Goal: Information Seeking & Learning: Check status

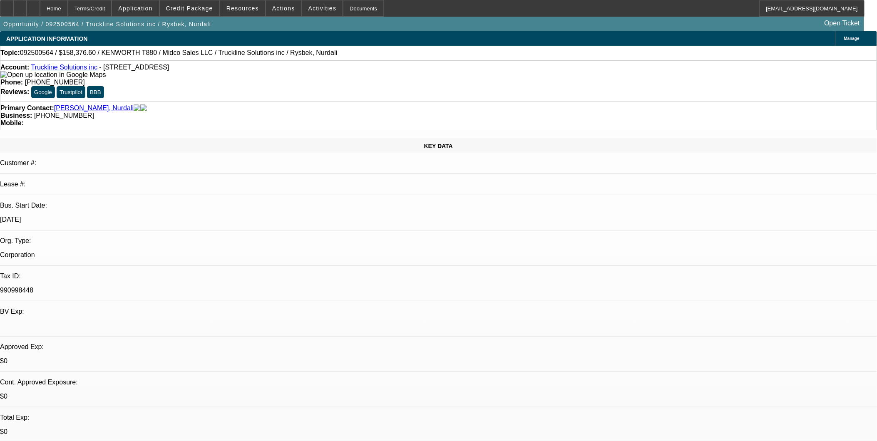
select select "0.1"
select select "0"
select select "0.1"
select select "0"
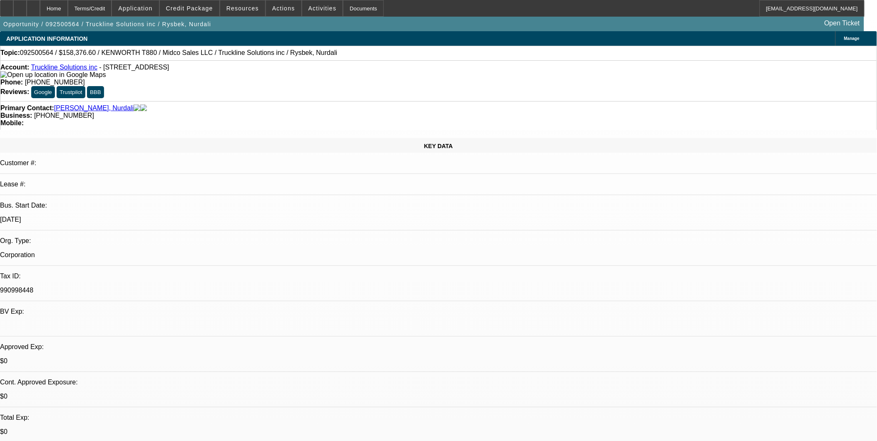
select select "0.1"
select select "0"
select select "0.1"
select select "0"
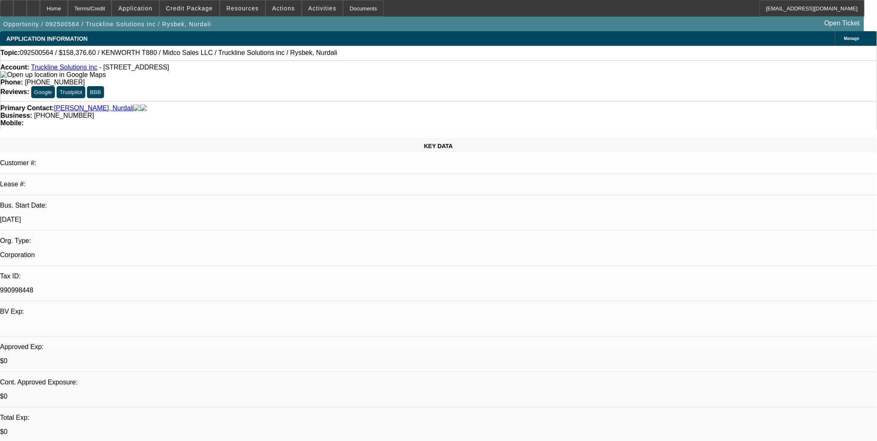
select select "2"
select select "0"
select select "1"
select select "2"
select select "4"
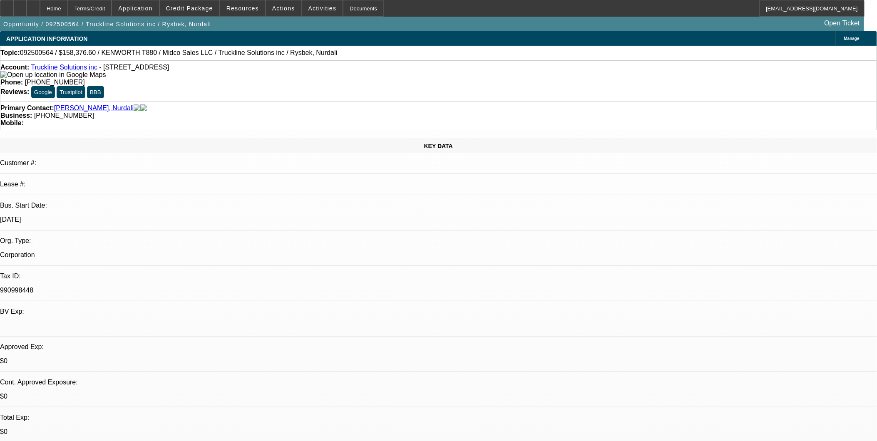
select select "1"
select select "2"
select select "4"
select select "1"
select select "3"
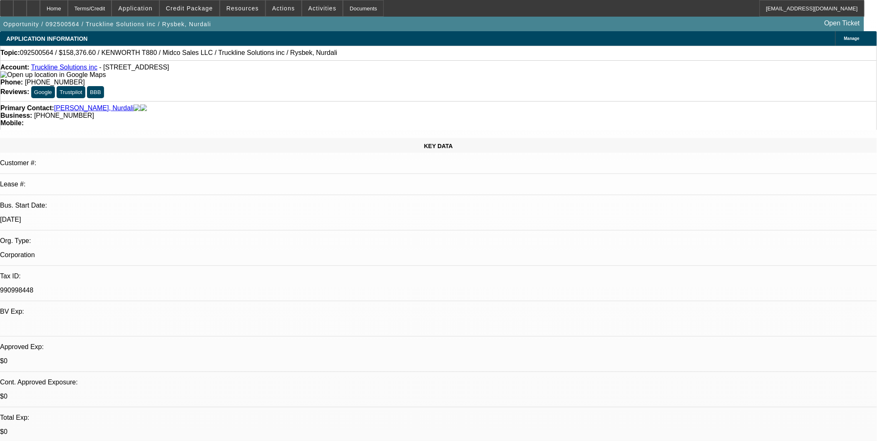
select select "4"
select select "1"
select select "2"
select select "6"
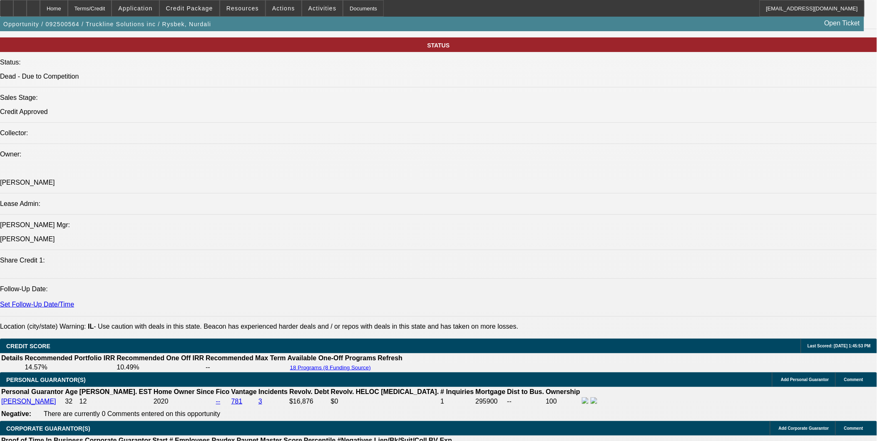
scroll to position [1155, 0]
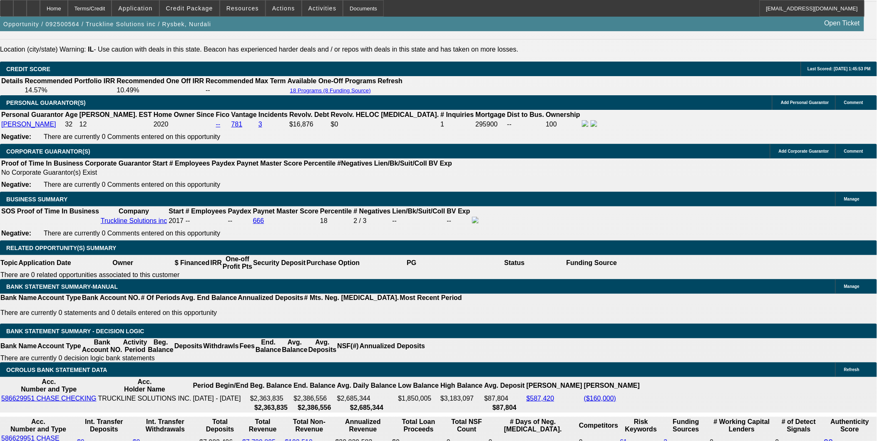
select select "0"
select select "3"
select select "0.1"
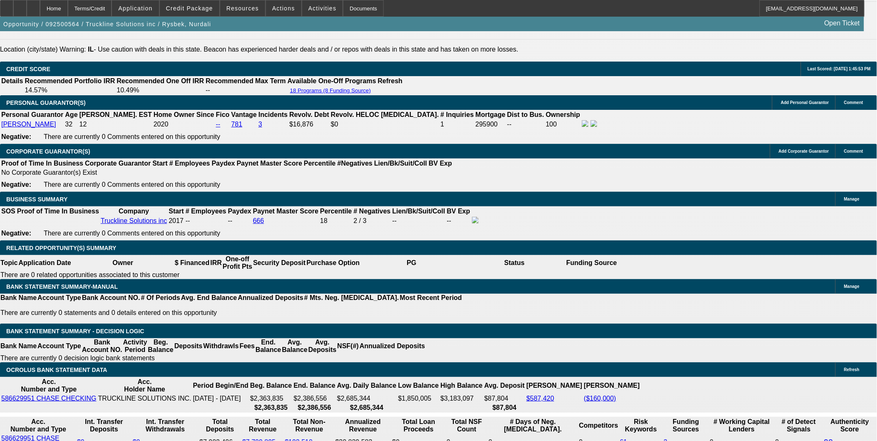
select select "4"
select select "0"
select select "3"
select select "0.1"
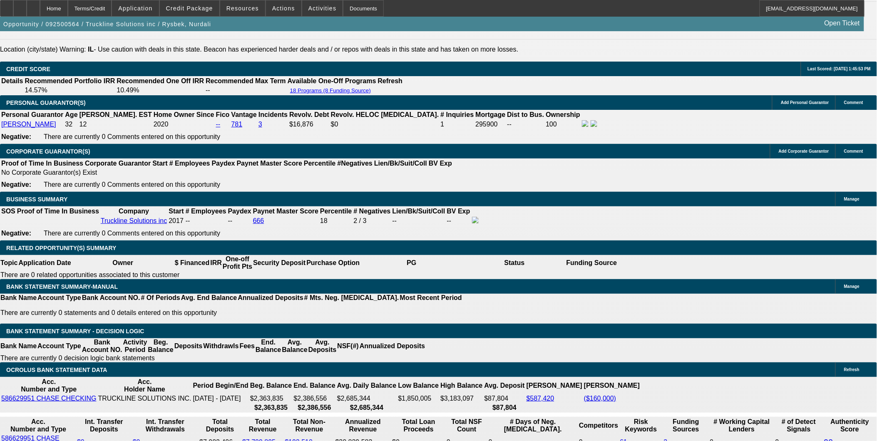
select select "4"
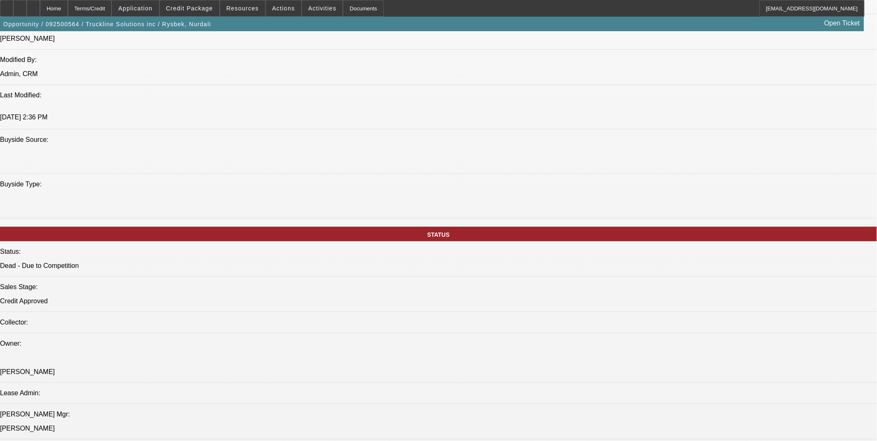
scroll to position [510, 0]
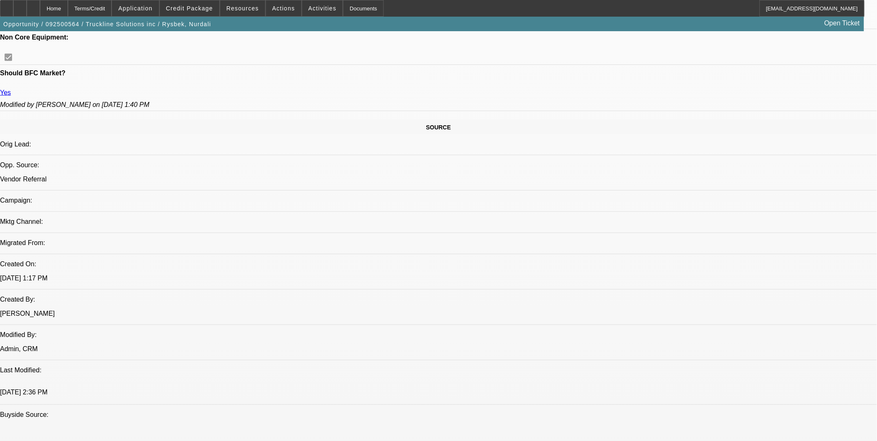
scroll to position [412, 0]
click at [210, 10] on span "Credit Package" at bounding box center [189, 8] width 47 height 7
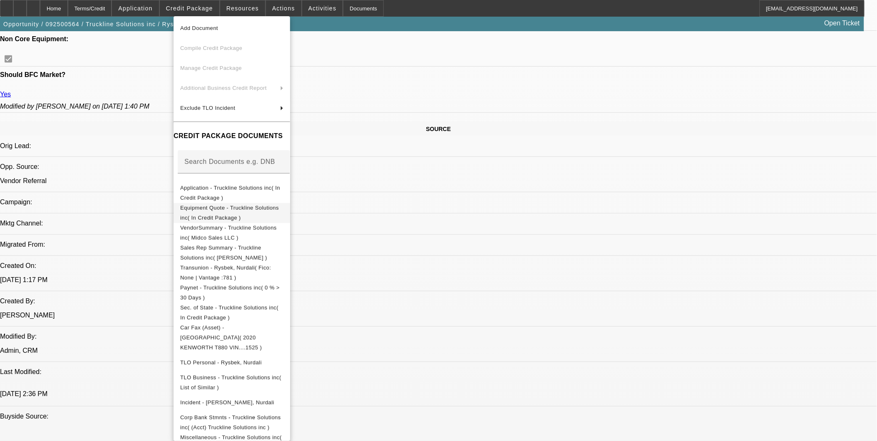
scroll to position [49, 0]
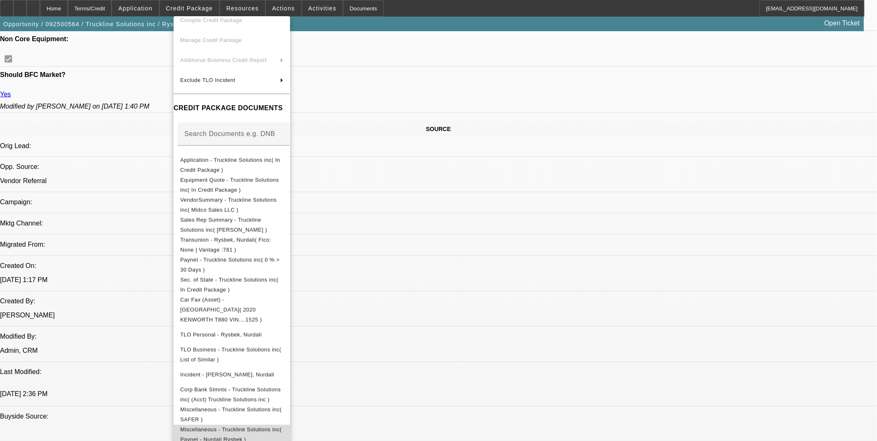
click at [270, 424] on span "Miscellaneous - Truckline Solutions inc( Paynet - Nurdali Rysbek )" at bounding box center [231, 434] width 103 height 20
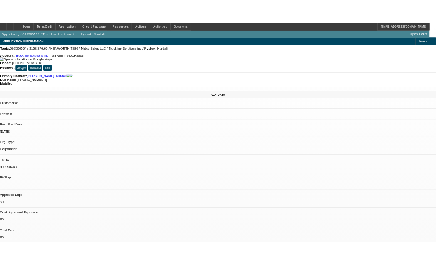
scroll to position [0, 0]
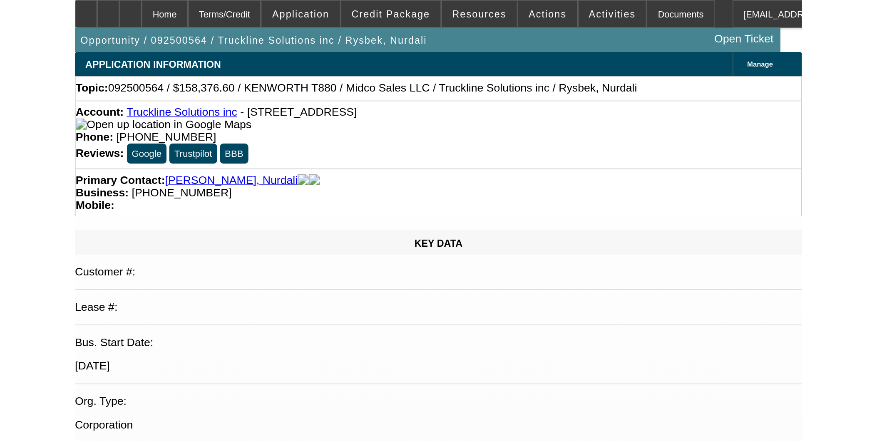
scroll to position [510, 0]
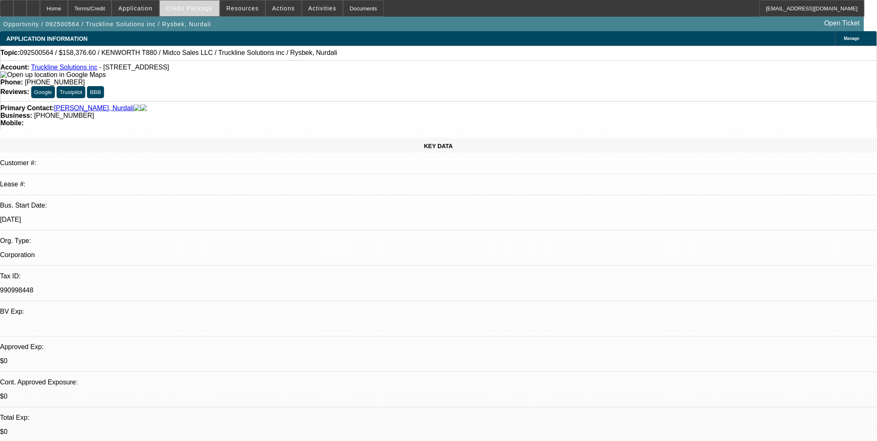
click at [198, 7] on span "Credit Package" at bounding box center [189, 8] width 47 height 7
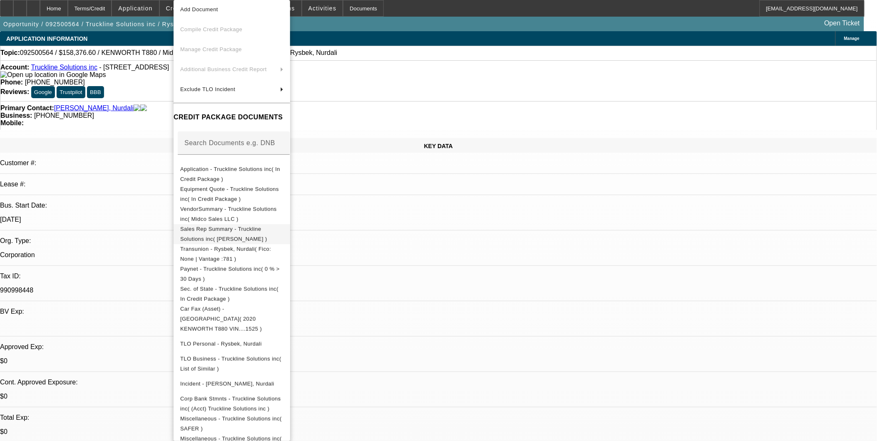
scroll to position [33, 0]
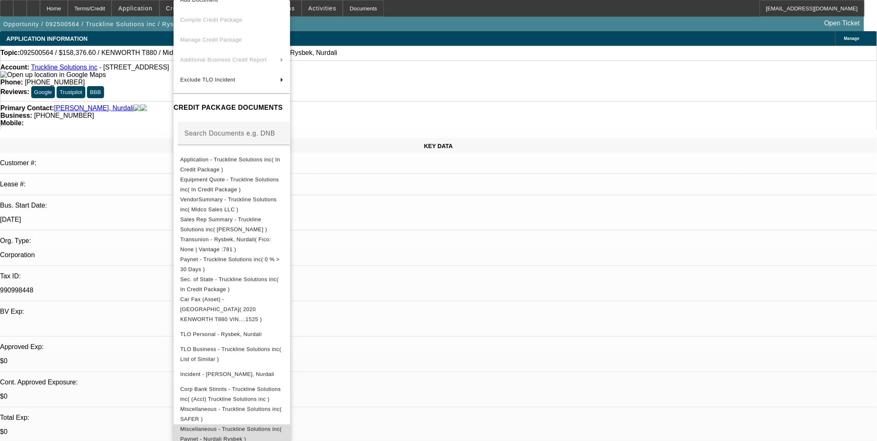
click at [282, 426] on span "Miscellaneous - Truckline Solutions inc( Paynet - Nurdali Rysbek )" at bounding box center [231, 434] width 102 height 16
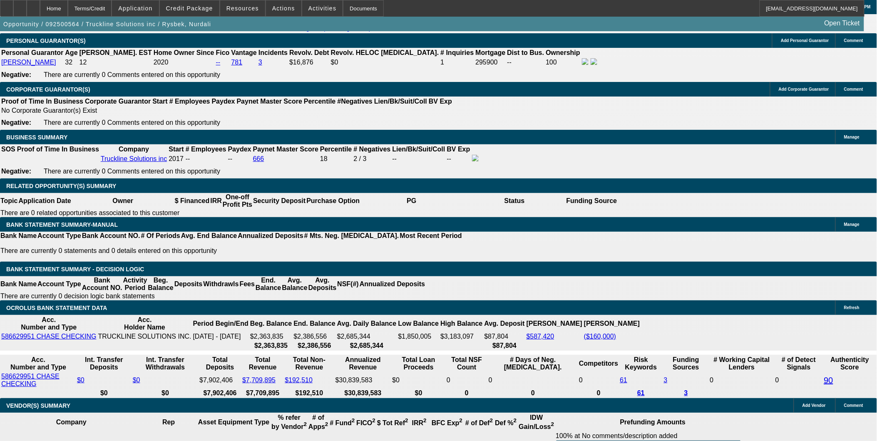
scroll to position [1201, 0]
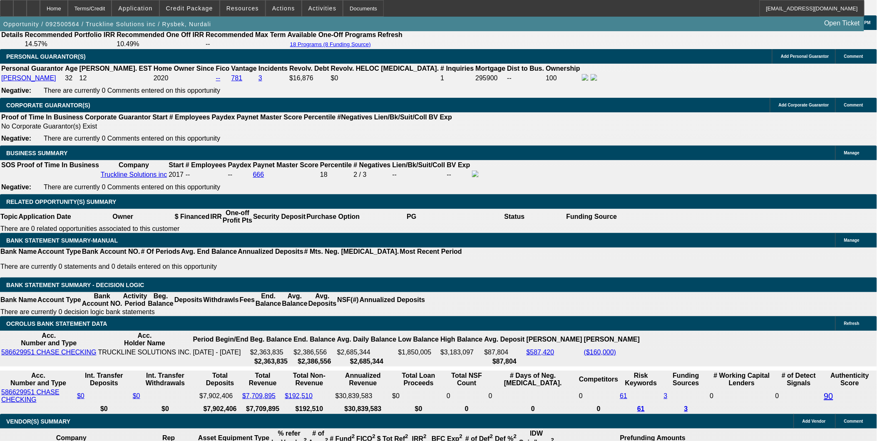
select select "0.1"
select select "0"
select select "2"
select select "0.1"
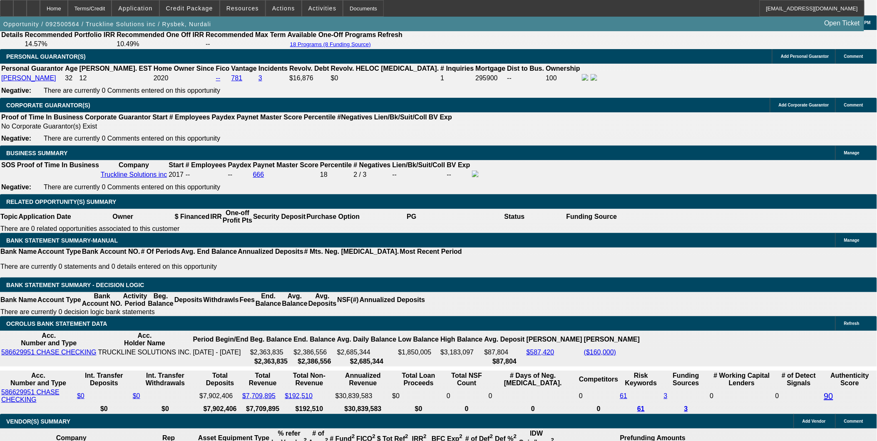
select select "4"
select select "0.1"
select select "0"
select select "2"
select select "0.1"
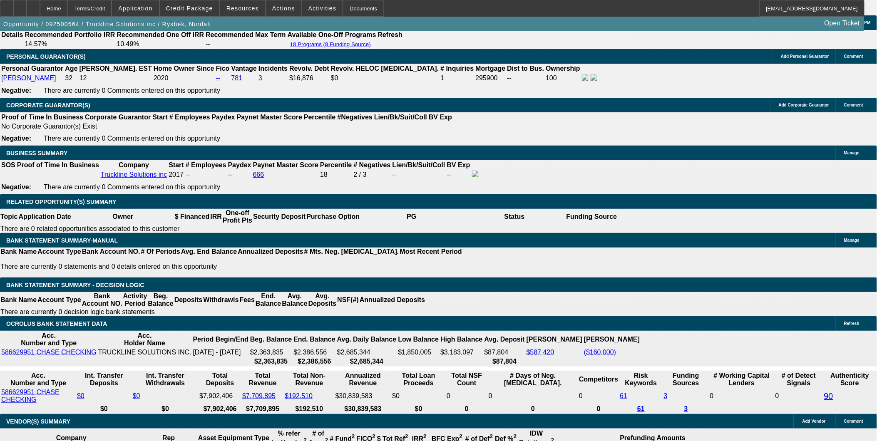
select select "4"
select select "0"
select select "3"
select select "0.1"
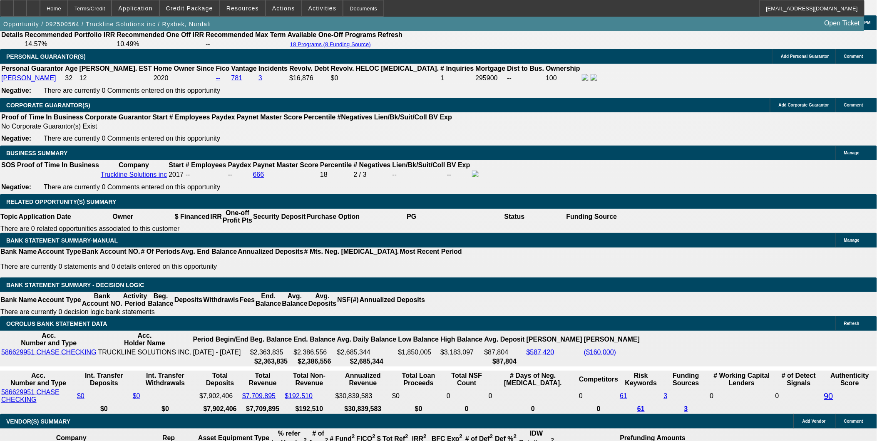
select select "4"
select select "0"
select select "2"
select select "0"
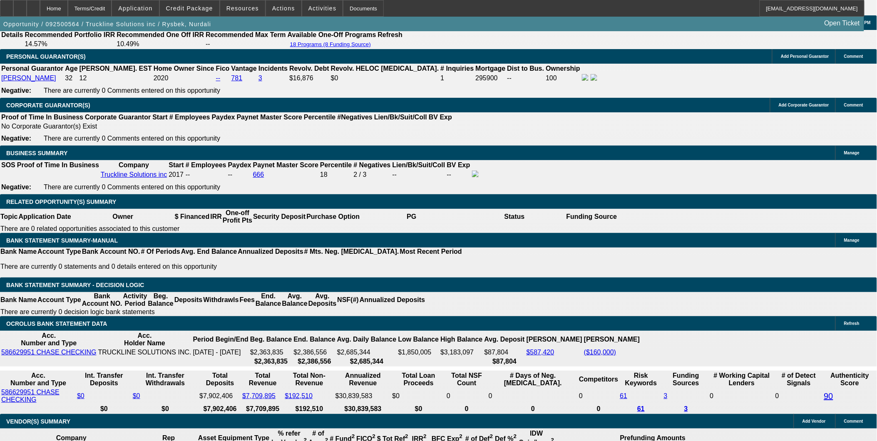
select select "6"
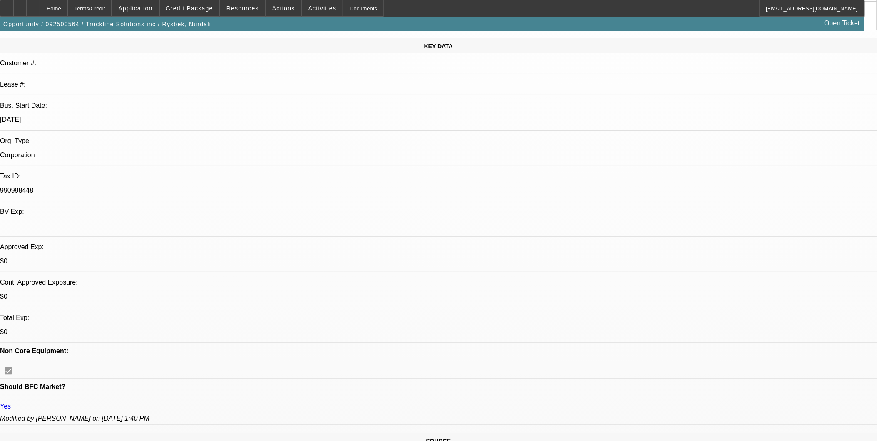
scroll to position [0, 0]
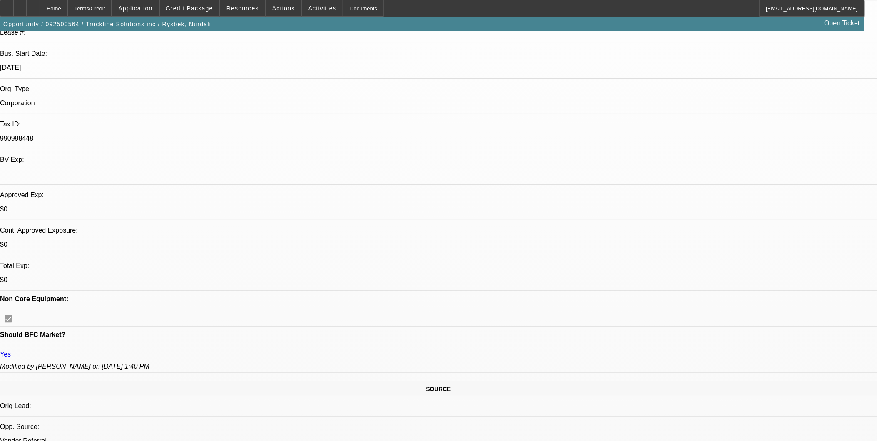
scroll to position [185, 0]
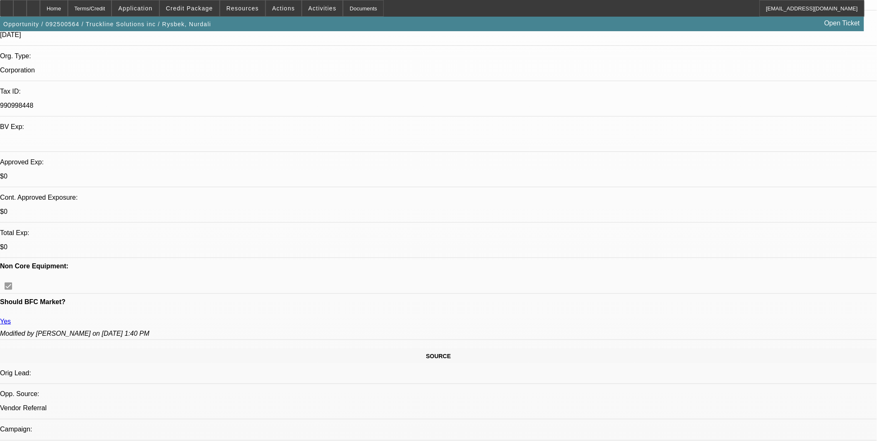
scroll to position [233, 0]
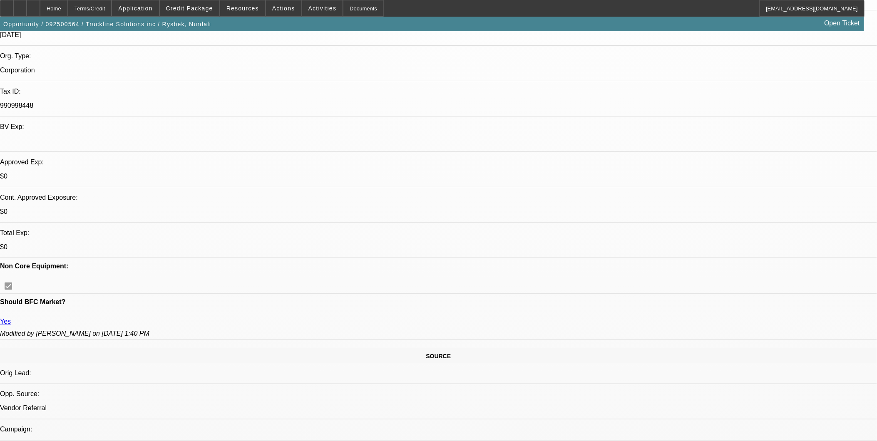
scroll to position [140, 0]
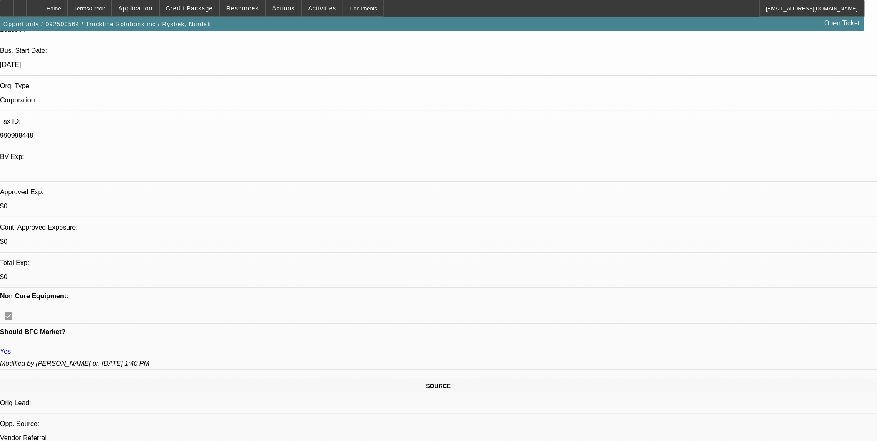
scroll to position [139, 0]
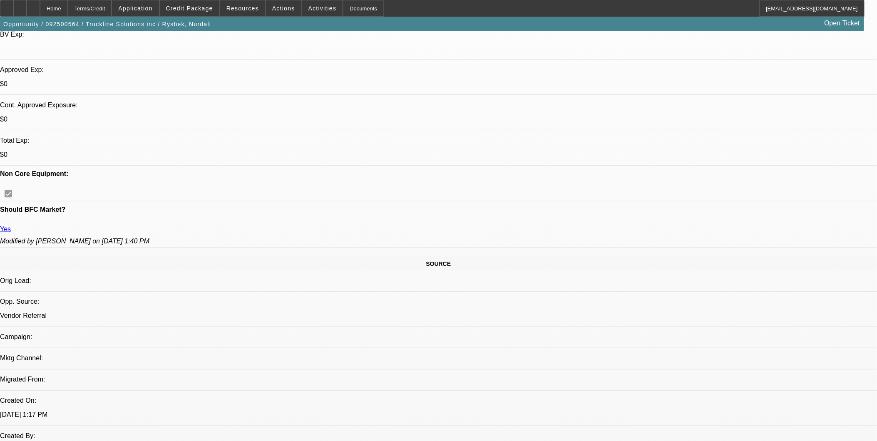
scroll to position [231, 0]
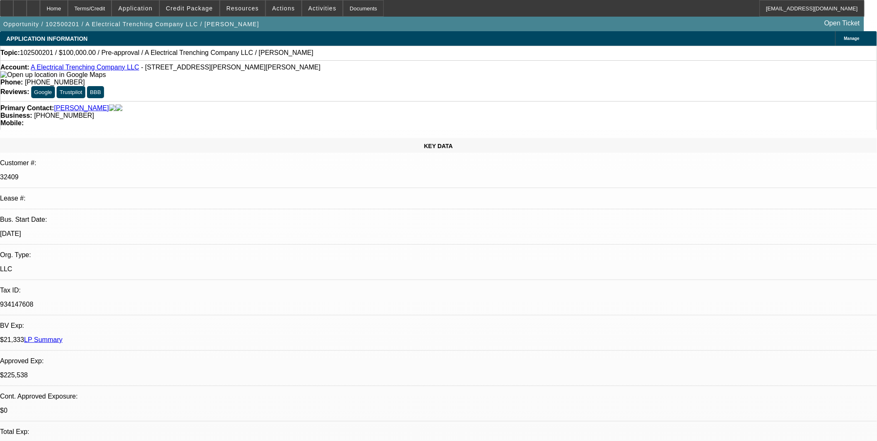
select select "0"
select select "2"
select select "0.1"
select select "4"
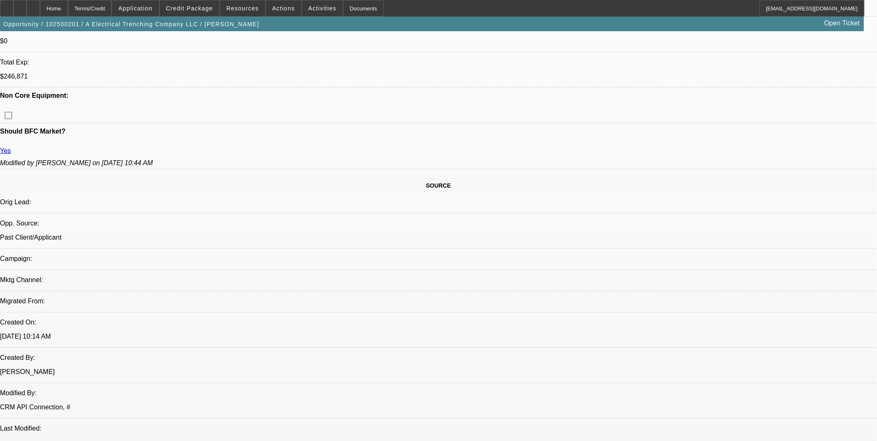
scroll to position [462, 0]
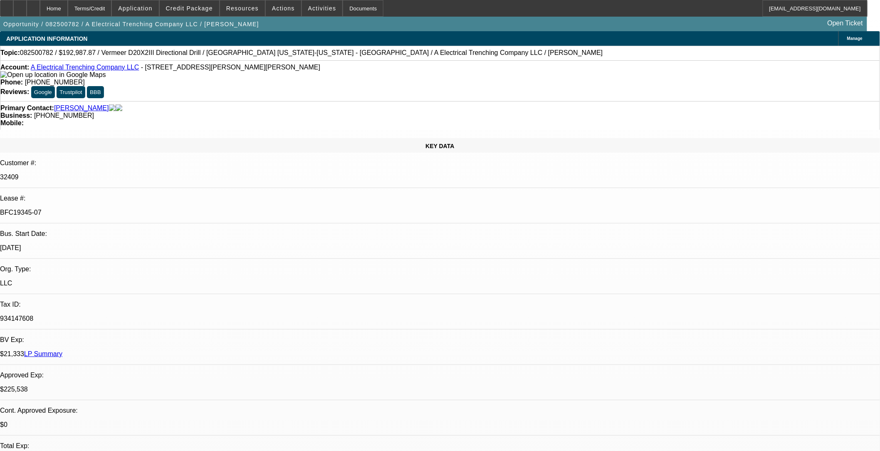
select select "0"
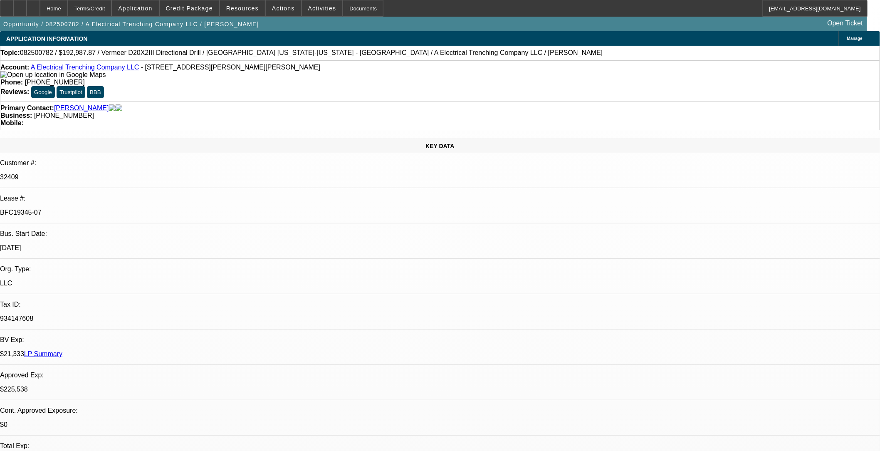
select select "0"
select select "1"
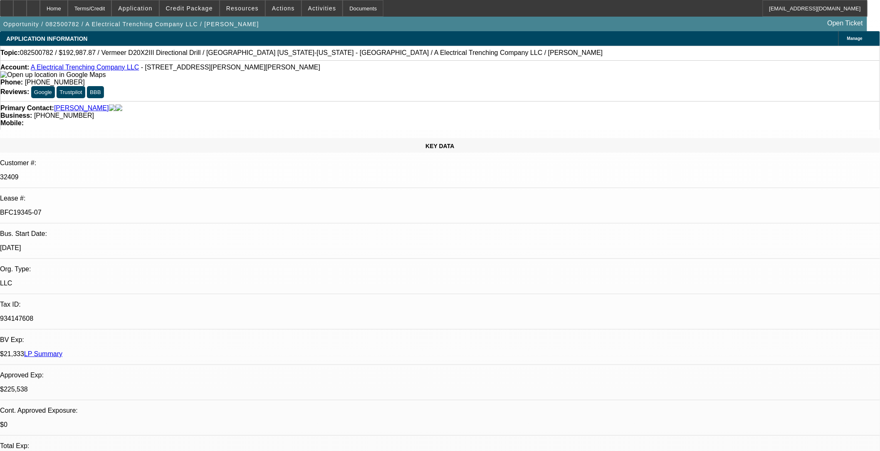
select select "3"
select select "6"
select select "1"
select select "3"
select select "6"
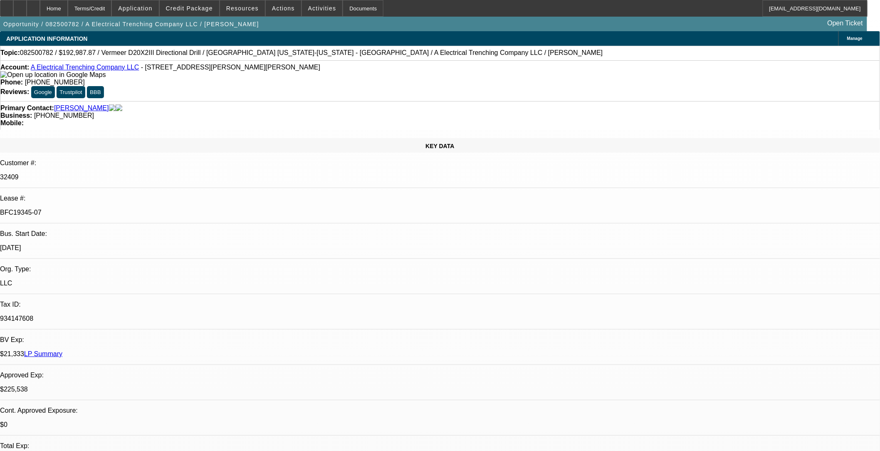
select select "1"
select select "3"
select select "6"
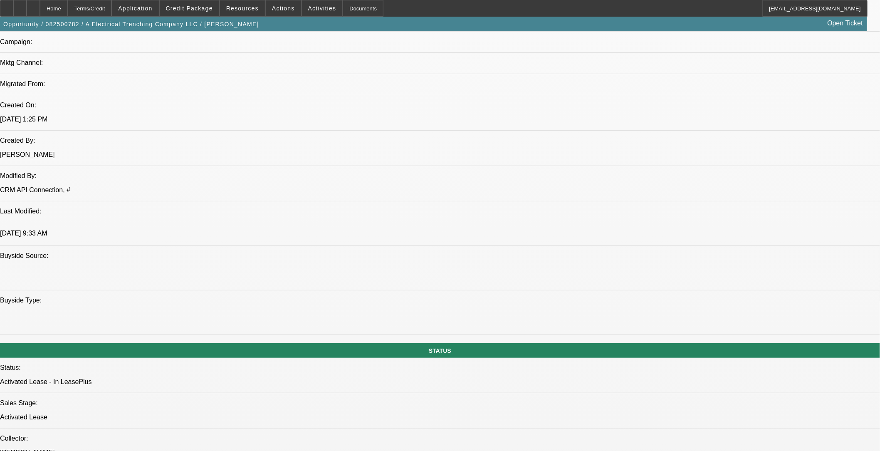
scroll to position [555, 0]
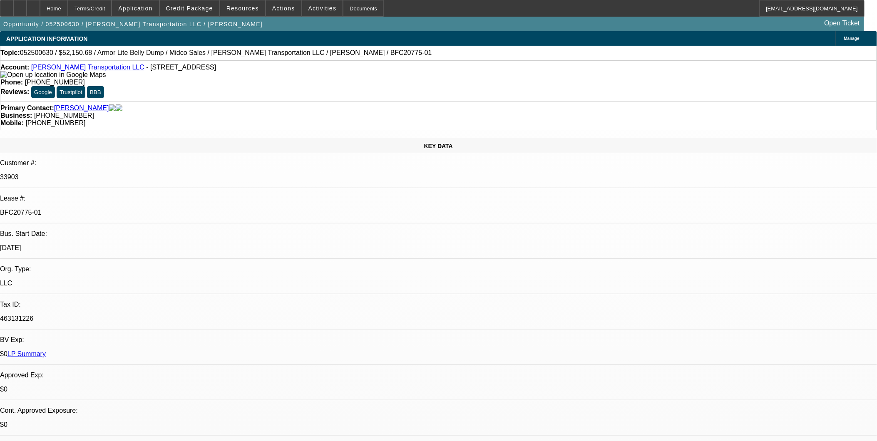
select select "0"
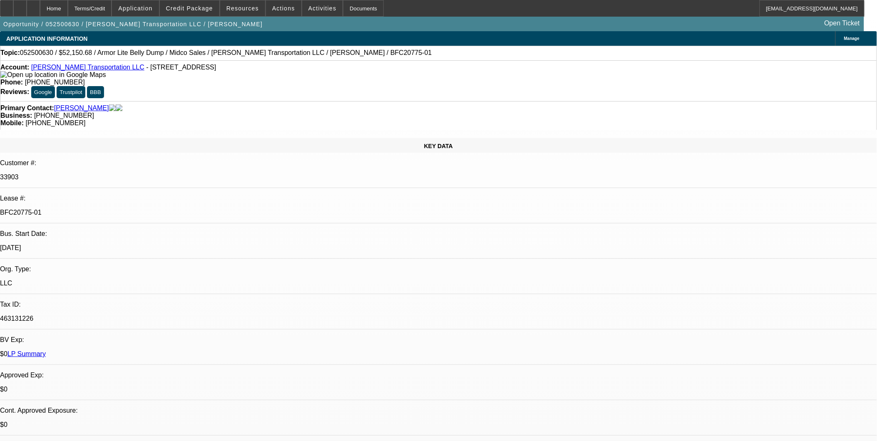
select select "0"
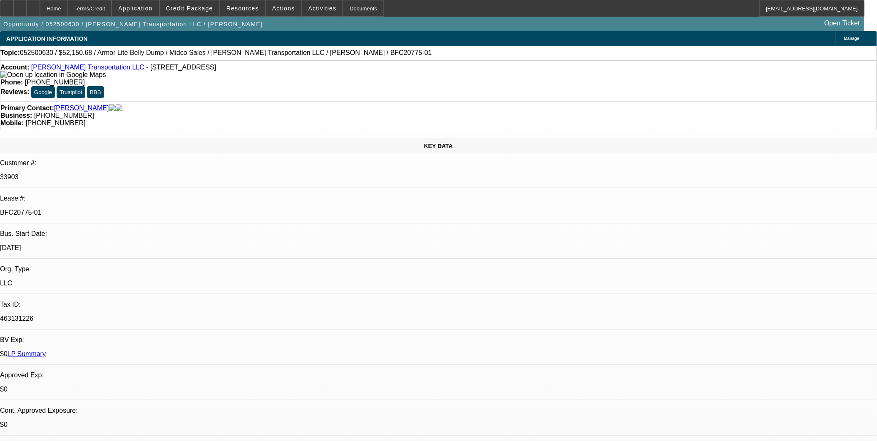
select select "0"
select select "0.1"
select select "1"
select select "3"
select select "6"
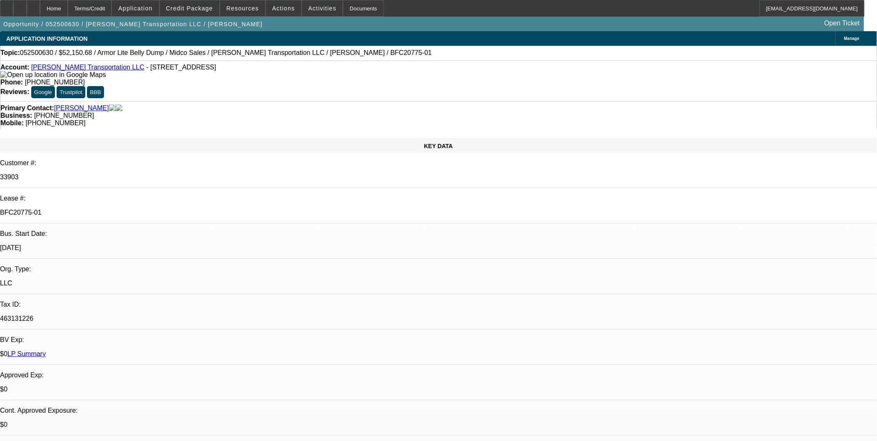
select select "1"
select select "3"
select select "6"
select select "1"
select select "3"
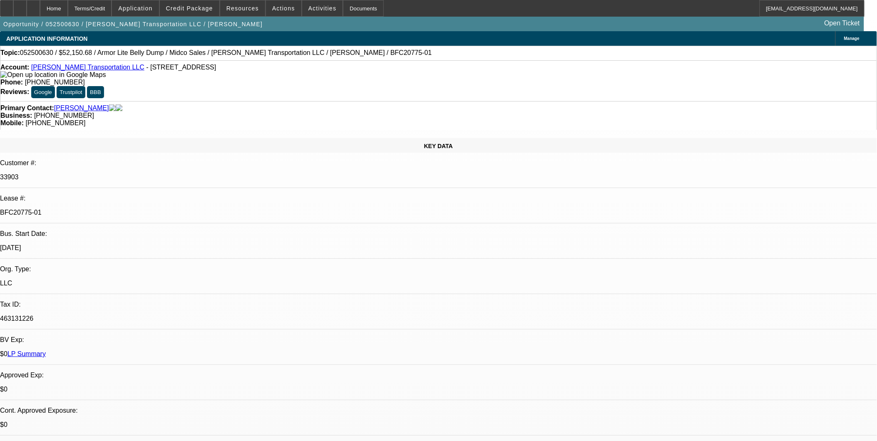
select select "6"
select select "1"
select select "3"
select select "4"
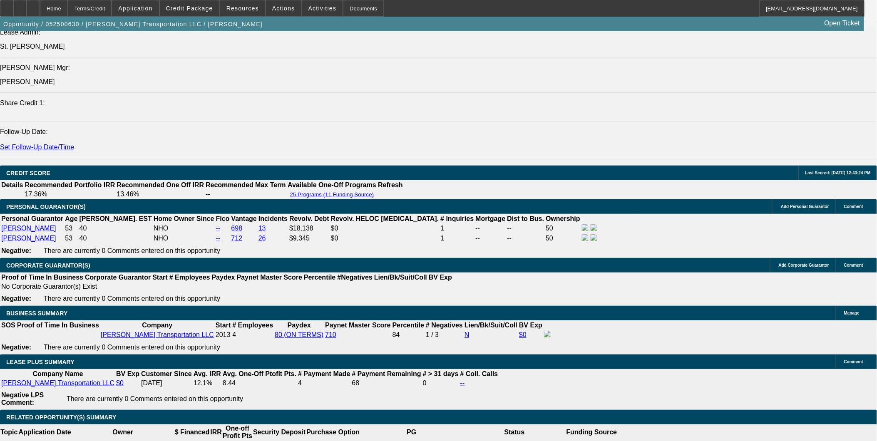
scroll to position [1109, 0]
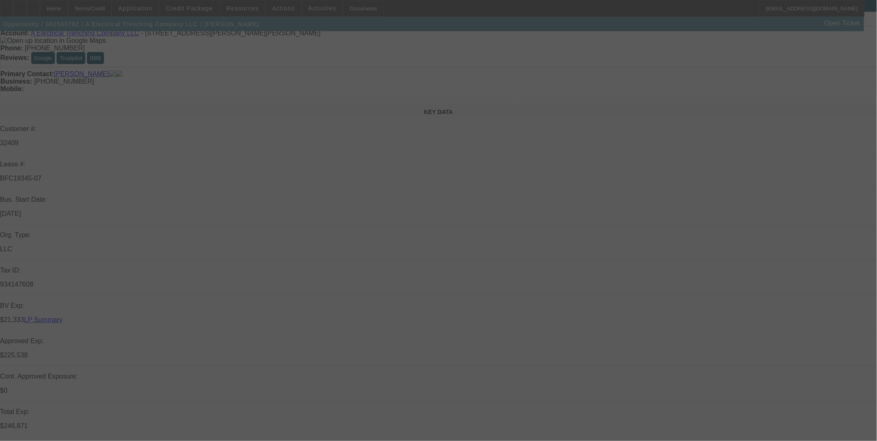
scroll to position [277, 0]
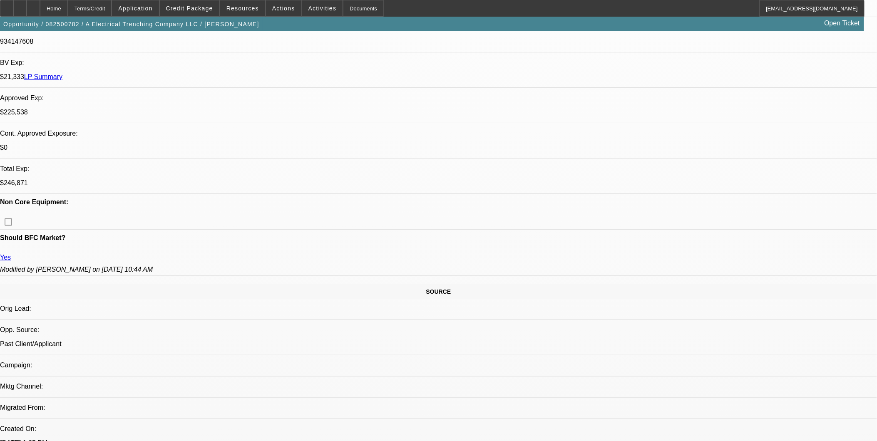
select select "0"
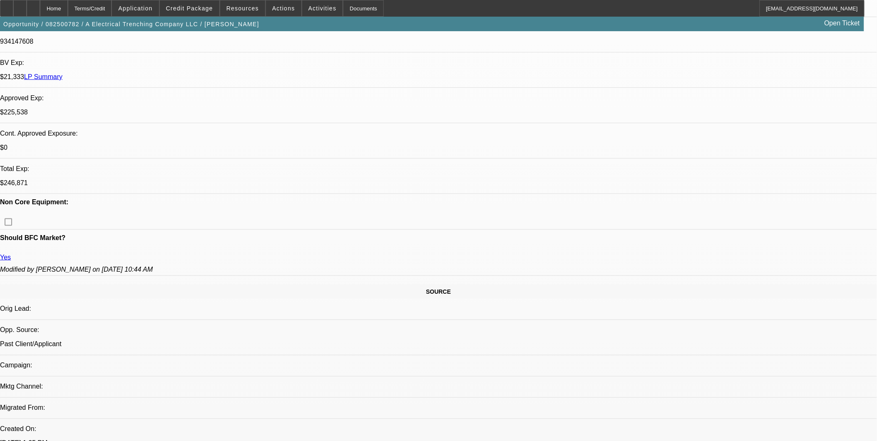
select select "0"
select select "1"
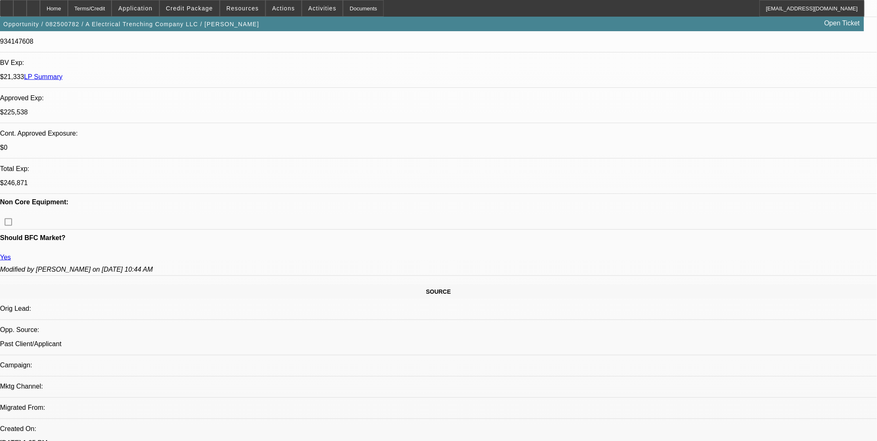
select select "3"
select select "6"
select select "1"
select select "3"
select select "6"
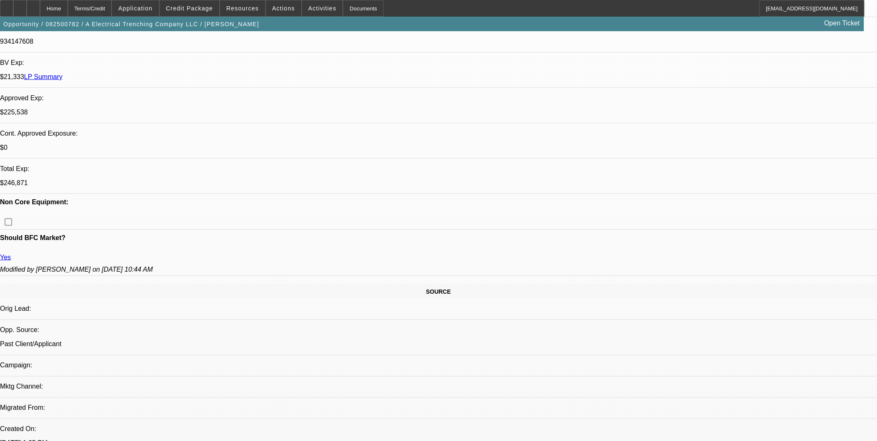
select select "1"
select select "3"
select select "6"
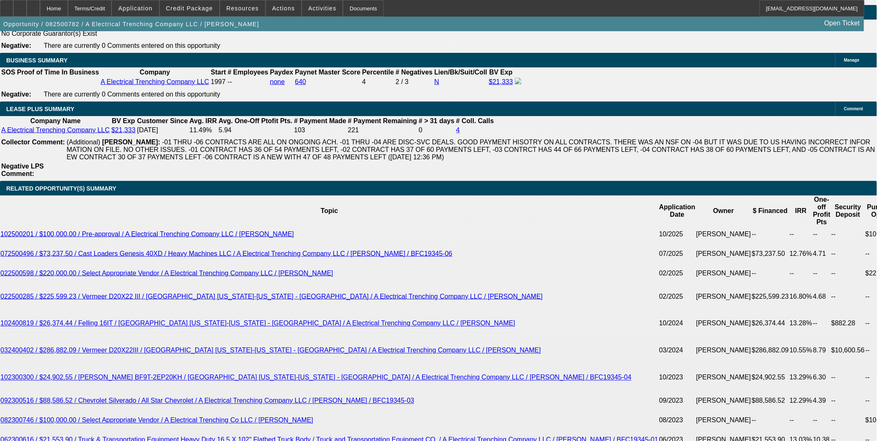
scroll to position [1434, 0]
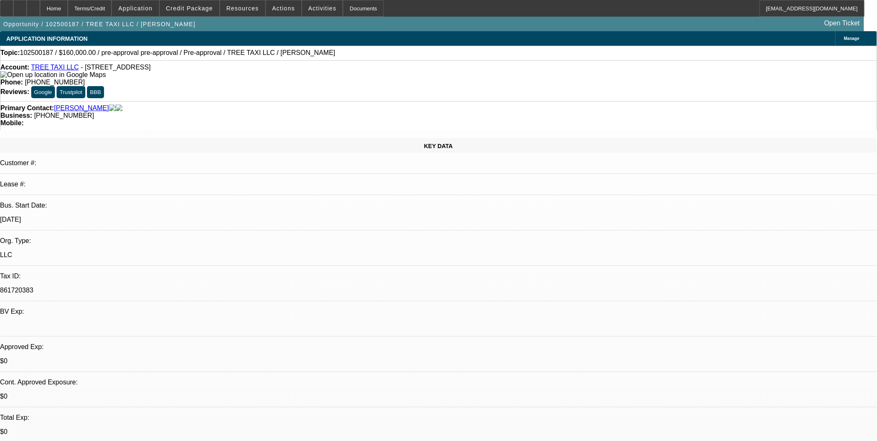
select select "0"
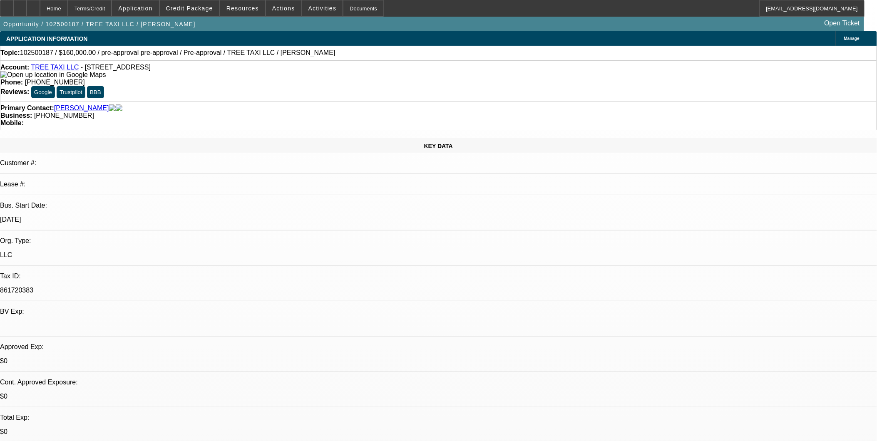
select select "0"
select select "1"
select select "6"
select select "1"
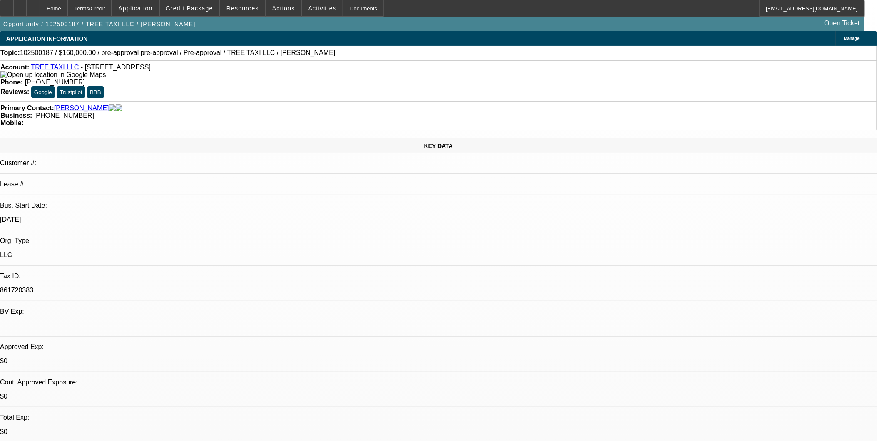
select select "1"
select select "6"
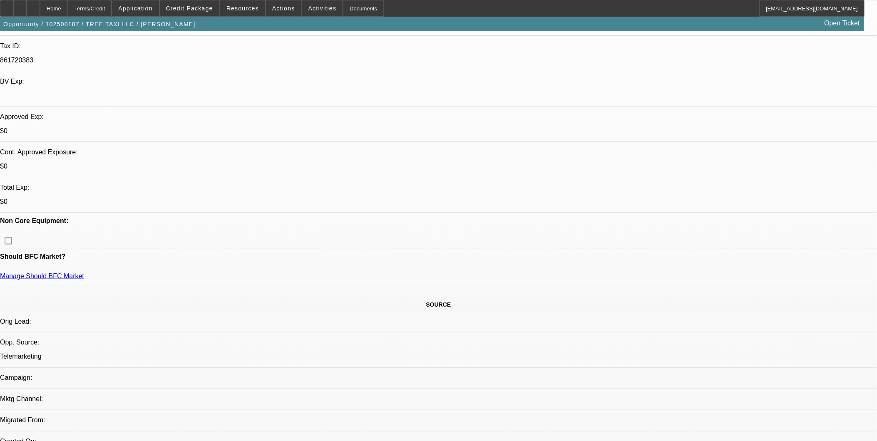
scroll to position [231, 0]
